Goal: Task Accomplishment & Management: Manage account settings

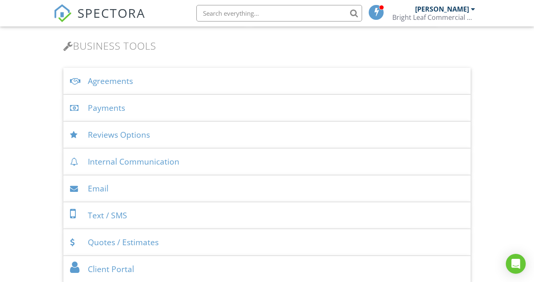
scroll to position [275, 0]
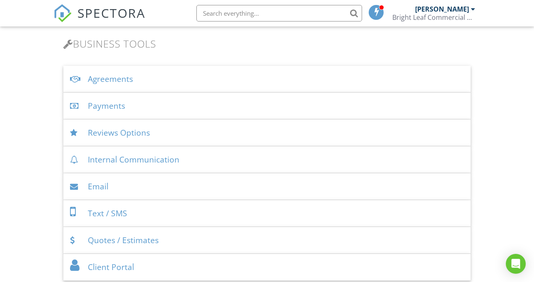
click at [111, 105] on div "Payments" at bounding box center [266, 106] width 407 height 27
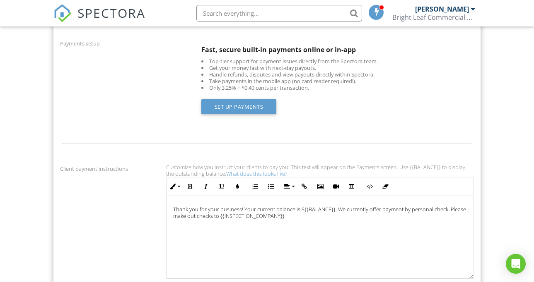
scroll to position [366, 0]
drag, startPoint x: 445, startPoint y: 209, endPoint x: 342, endPoint y: 218, distance: 103.1
click at [342, 218] on p "Thank you for your business! Your current balance is ${{BALANCE}}. We currently…" at bounding box center [320, 212] width 294 height 13
click at [402, 218] on p "Thank you for your business! Your current balance is ${{BALANCE}}. We currently…" at bounding box center [320, 212] width 294 height 13
click at [430, 209] on p "Thank you for your business! Your current balance is ${{BALANCE}}. We currently…" at bounding box center [320, 212] width 294 height 13
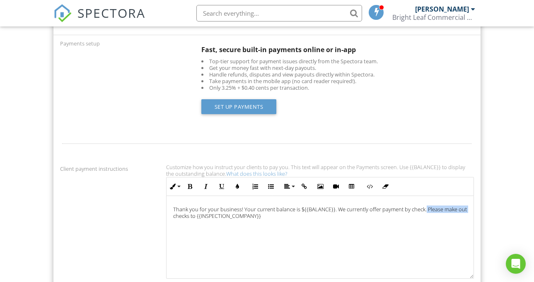
drag, startPoint x: 422, startPoint y: 209, endPoint x: 467, endPoint y: 207, distance: 44.3
click at [467, 207] on p "Thank you for your business! Your current balance is ${{BALANCE}}. We currently…" at bounding box center [320, 212] width 294 height 13
click at [438, 210] on p "Thank you for your business! Your current balance is ${{BALANCE}}. We currently…" at bounding box center [320, 212] width 294 height 13
click at [258, 214] on p "Thank you for your business! Your current balance is ${{BALANCE}}. We currently…" at bounding box center [320, 212] width 294 height 13
click at [239, 237] on p at bounding box center [320, 236] width 294 height 7
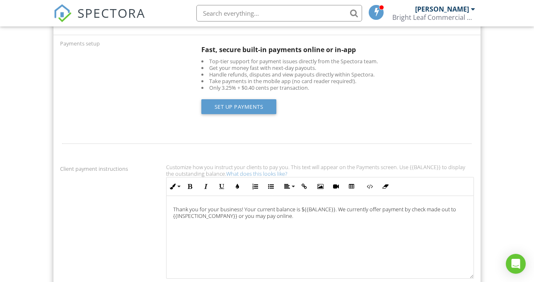
scroll to position [0, 0]
click at [243, 105] on link "Set up Payments" at bounding box center [238, 106] width 75 height 15
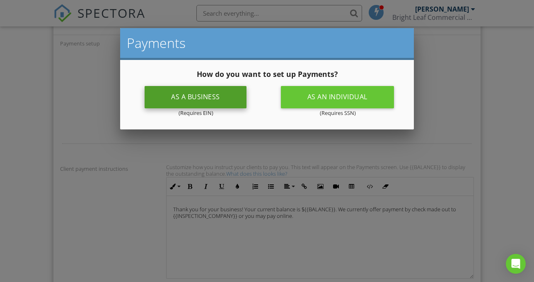
click at [211, 97] on div "As a business" at bounding box center [196, 97] width 102 height 22
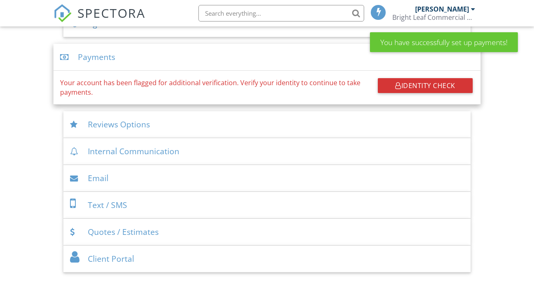
scroll to position [343, 0]
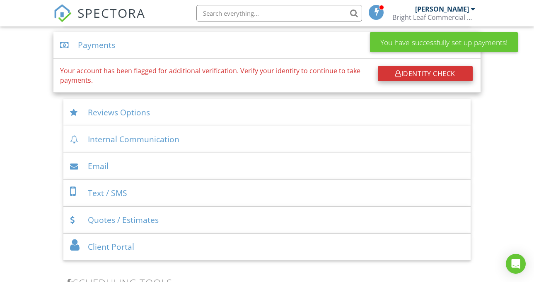
click at [412, 73] on div "Identity Check" at bounding box center [425, 73] width 95 height 15
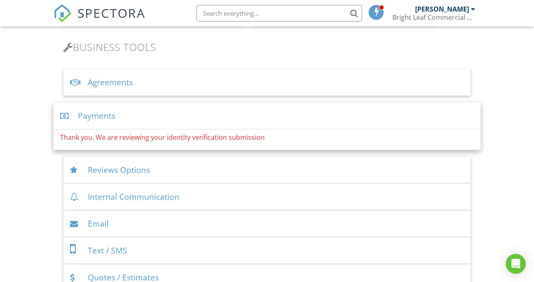
scroll to position [272, 0]
click at [108, 118] on div "Payments" at bounding box center [266, 116] width 427 height 27
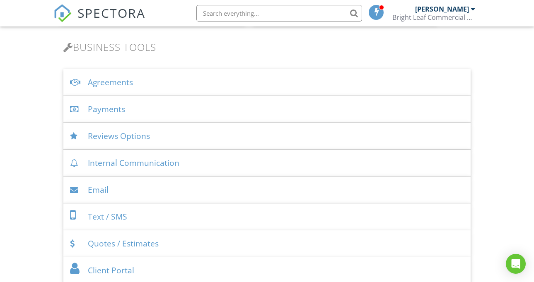
click at [119, 108] on div "Payments" at bounding box center [266, 109] width 407 height 27
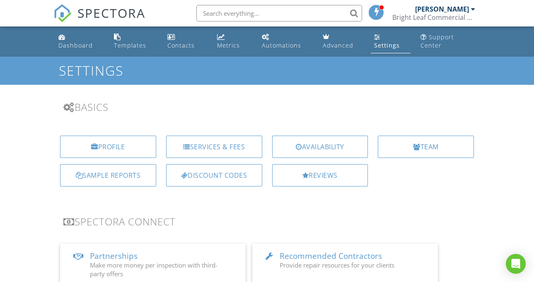
scroll to position [0, 0]
click at [467, 10] on div "[PERSON_NAME]" at bounding box center [442, 9] width 54 height 8
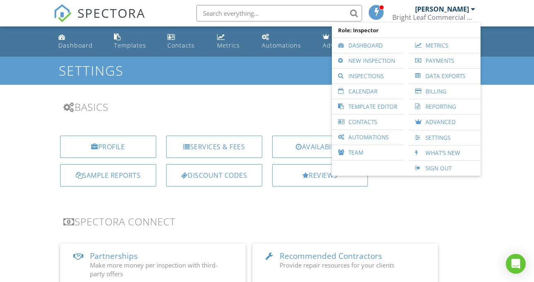
click at [500, 69] on div "Settings" at bounding box center [267, 71] width 534 height 28
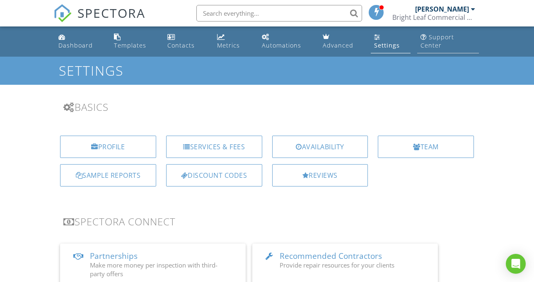
click at [435, 38] on div "Support Center" at bounding box center [437, 41] width 34 height 16
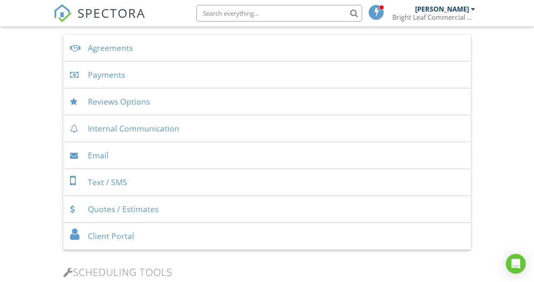
scroll to position [310, 0]
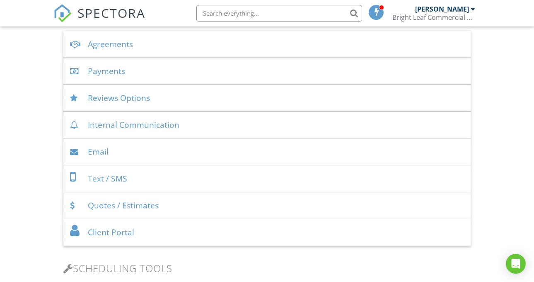
click at [257, 73] on div "Payments" at bounding box center [266, 71] width 407 height 27
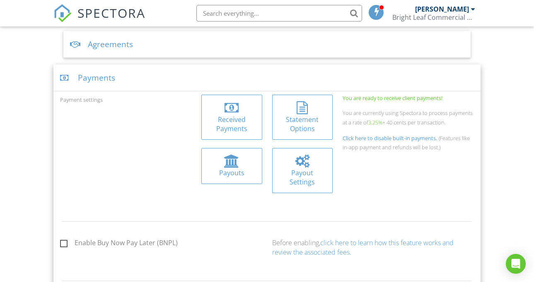
click at [294, 120] on div "Statement Options" at bounding box center [303, 124] width 48 height 19
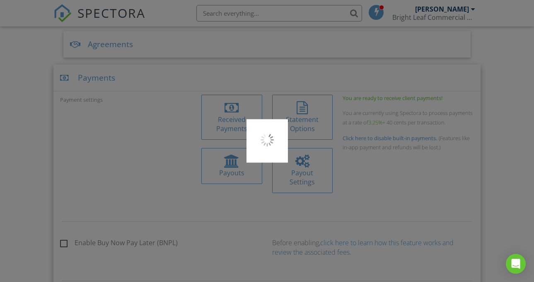
type input "BRIGHTLEAF PS"
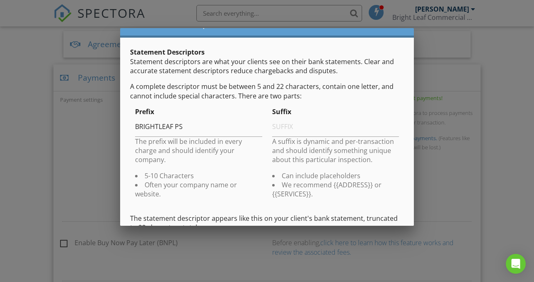
scroll to position [23, 0]
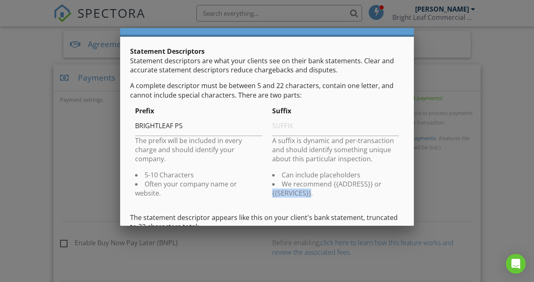
drag, startPoint x: 310, startPoint y: 192, endPoint x: 269, endPoint y: 195, distance: 41.1
click at [269, 195] on div "Suffix A suffix is dynamic and per-transaction and should identify something un…" at bounding box center [335, 155] width 137 height 99
copy li "{{SERVICES}}"
click at [280, 125] on input "text" at bounding box center [335, 126] width 127 height 20
paste input "{{SERVICES}}"
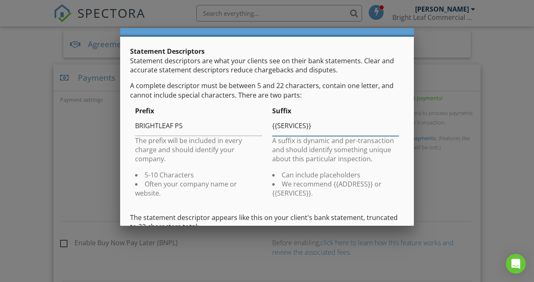
type input "{{SERVICES}}"
click at [348, 107] on div "Suffix {{SERVICES}} A suffix is dynamic and per-transaction and should identify…" at bounding box center [335, 155] width 137 height 99
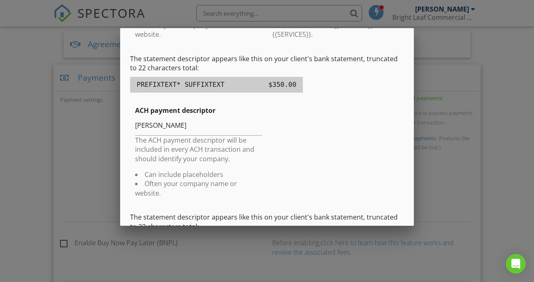
scroll to position [184, 0]
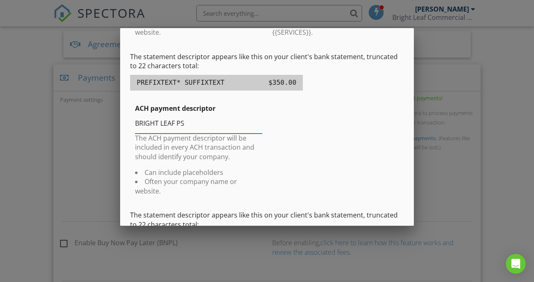
type input "BRIGHT LEAF PS"
click at [252, 168] on li "Can include placeholders" at bounding box center [198, 172] width 127 height 9
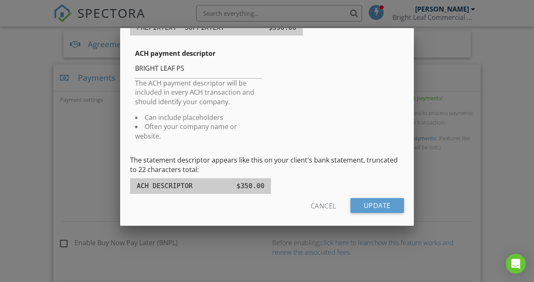
scroll to position [239, 0]
click at [371, 199] on input "Update" at bounding box center [376, 206] width 53 height 15
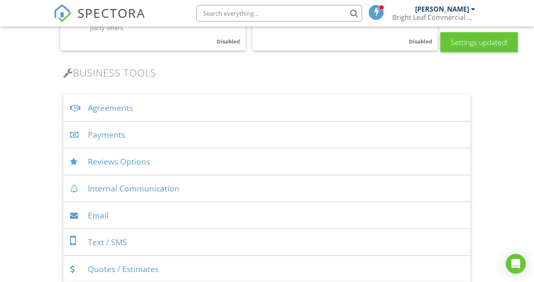
scroll to position [248, 0]
click at [284, 135] on div "Payments" at bounding box center [266, 133] width 407 height 27
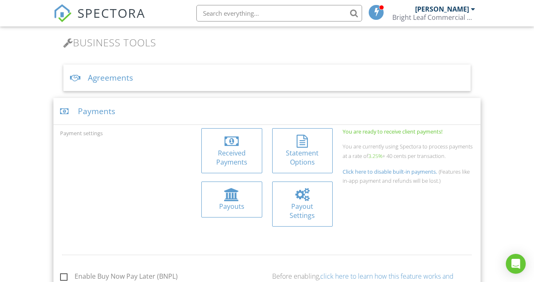
scroll to position [277, 0]
click at [236, 198] on div at bounding box center [231, 194] width 15 height 13
click at [300, 197] on div at bounding box center [302, 194] width 14 height 13
click at [233, 143] on div at bounding box center [231, 141] width 14 height 13
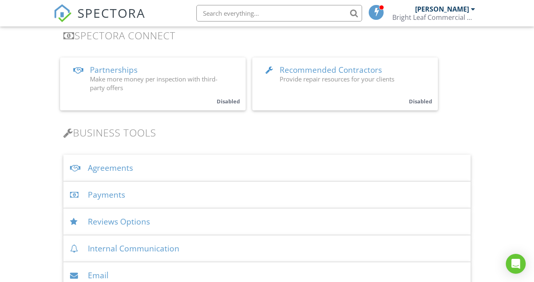
scroll to position [187, 0]
click at [205, 196] on div "Payments" at bounding box center [266, 194] width 407 height 27
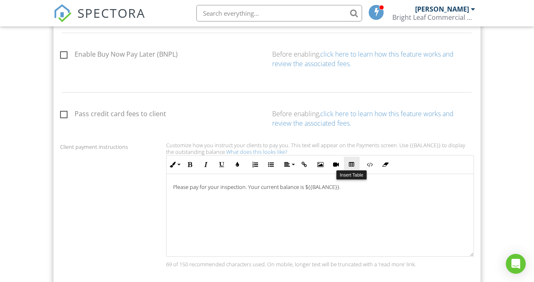
scroll to position [500, 0]
click at [364, 111] on link "click here to learn how this feature works and review the associated fees." at bounding box center [362, 117] width 181 height 18
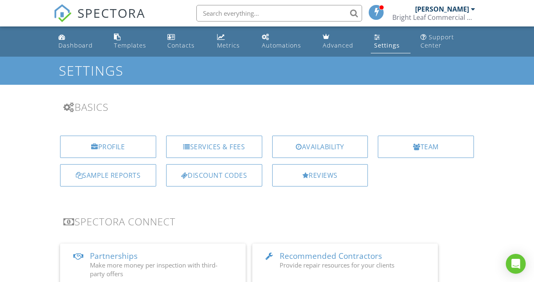
scroll to position [0, 0]
click at [429, 40] on div "Support Center" at bounding box center [437, 41] width 34 height 16
